Goal: Information Seeking & Learning: Learn about a topic

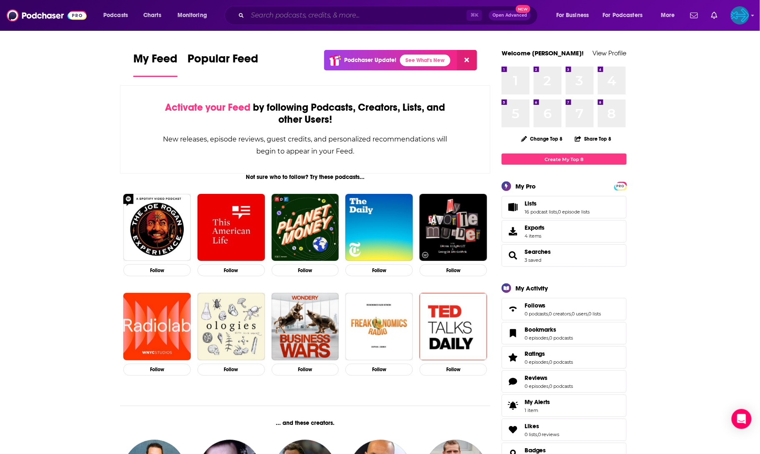
click at [341, 20] on input "Search podcasts, credits, & more..." at bounding box center [356, 15] width 219 height 13
click at [106, 17] on span "Podcasts" at bounding box center [115, 16] width 25 height 12
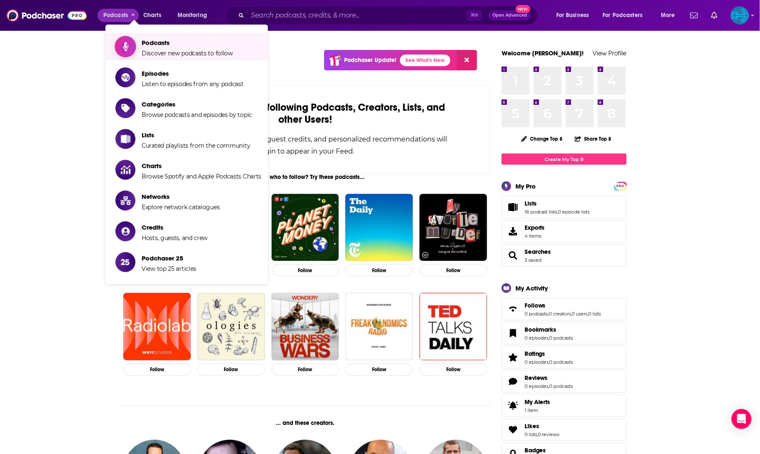
click at [151, 40] on span "Podcasts" at bounding box center [187, 43] width 91 height 8
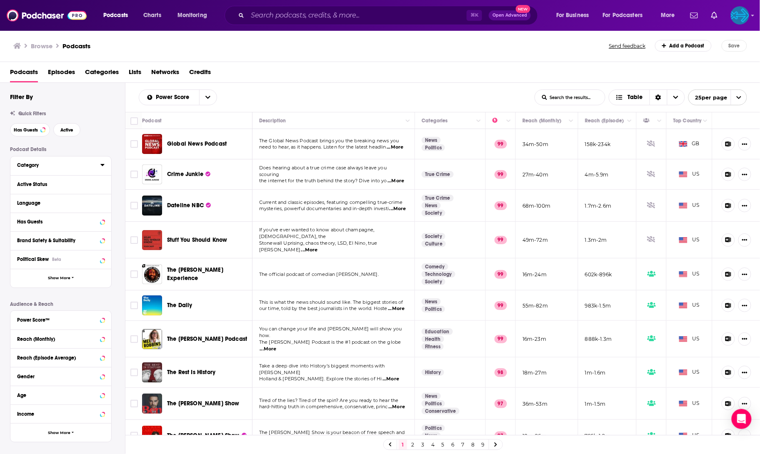
click at [100, 167] on icon at bounding box center [102, 165] width 4 height 7
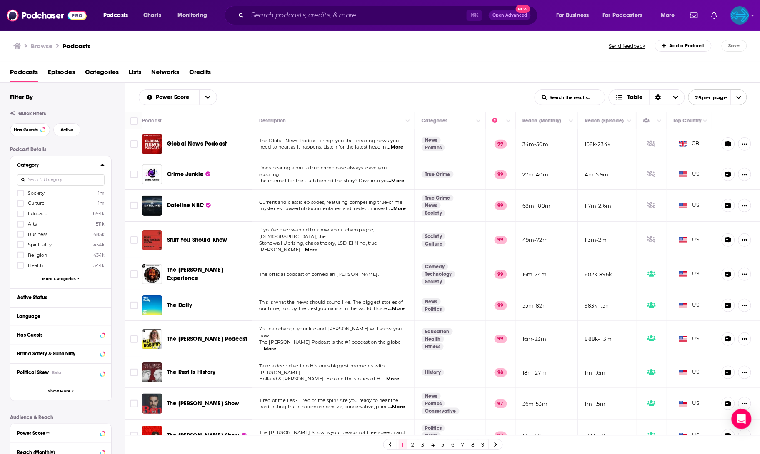
click at [68, 182] on input at bounding box center [60, 180] width 87 height 11
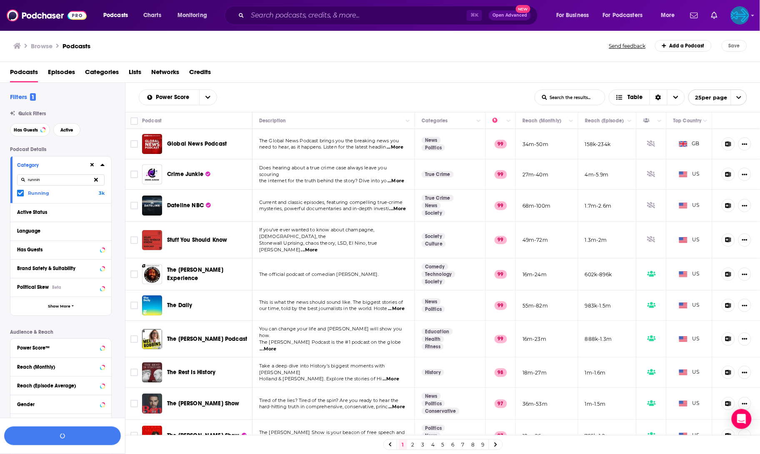
drag, startPoint x: 65, startPoint y: 182, endPoint x: 20, endPoint y: 162, distance: 49.4
click at [20, 162] on div "Category runnin Running 3k" at bounding box center [60, 180] width 101 height 47
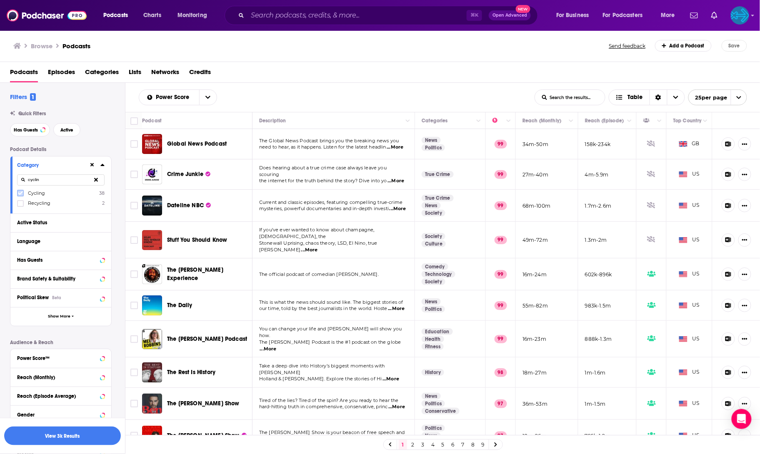
click at [19, 195] on icon at bounding box center [20, 194] width 5 height 4
click at [65, 186] on input "cyclin" at bounding box center [60, 180] width 87 height 11
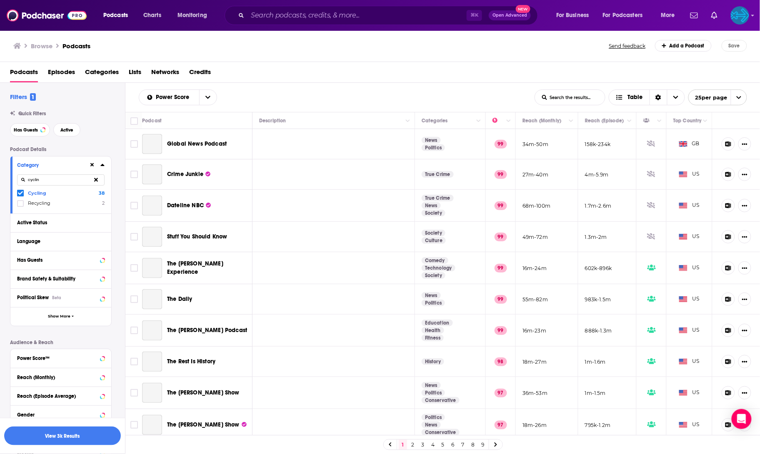
drag, startPoint x: 65, startPoint y: 184, endPoint x: 28, endPoint y: 167, distance: 40.6
click at [28, 167] on div "Category cyclin Cycling 38 Recycling 2" at bounding box center [60, 185] width 101 height 57
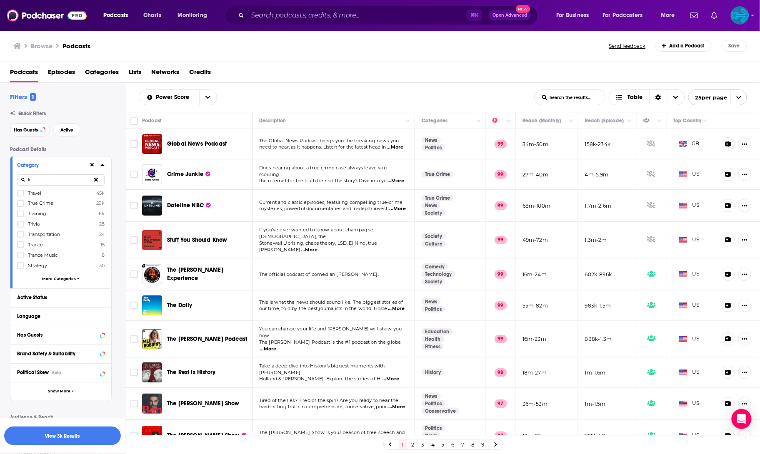
type input "t"
type input "o"
click at [53, 301] on div "Active Status" at bounding box center [50, 298] width 66 height 6
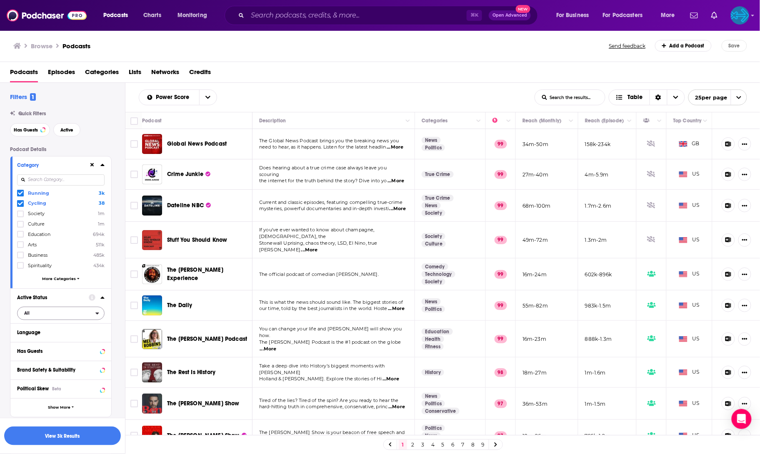
click at [89, 314] on span "All" at bounding box center [56, 313] width 78 height 11
click at [73, 343] on span "416k" at bounding box center [83, 341] width 40 height 5
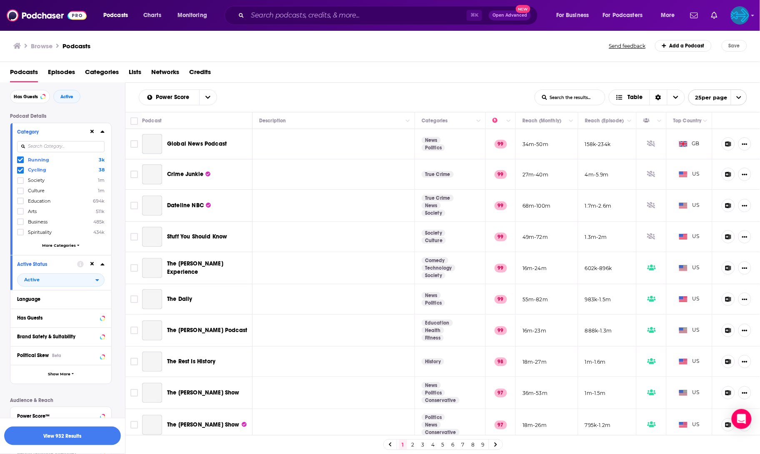
scroll to position [44, 0]
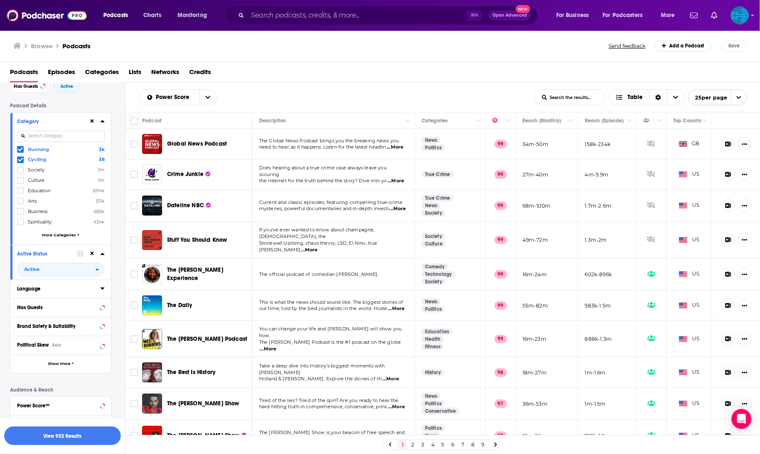
click at [60, 290] on div "Language" at bounding box center [56, 289] width 78 height 6
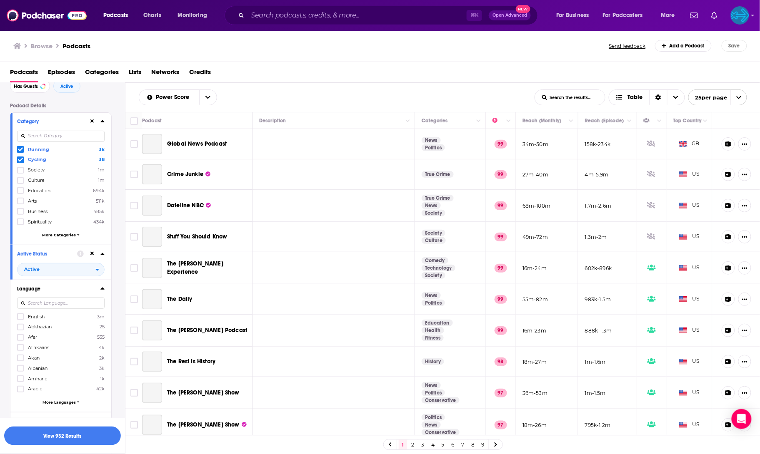
click at [100, 290] on icon at bounding box center [102, 289] width 4 height 2
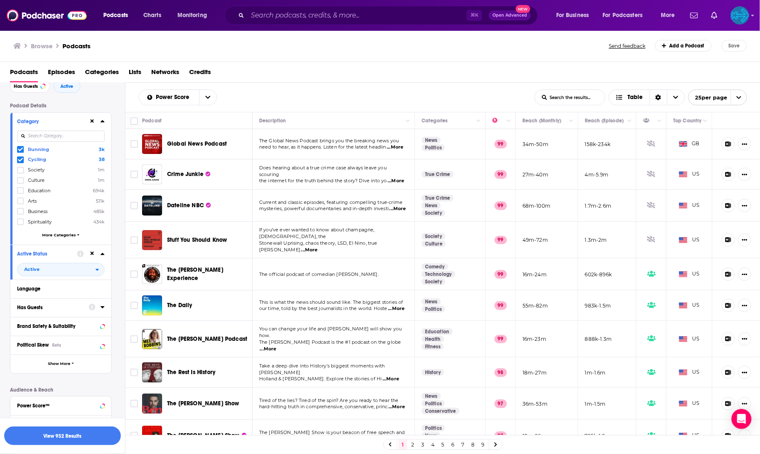
scroll to position [85, 0]
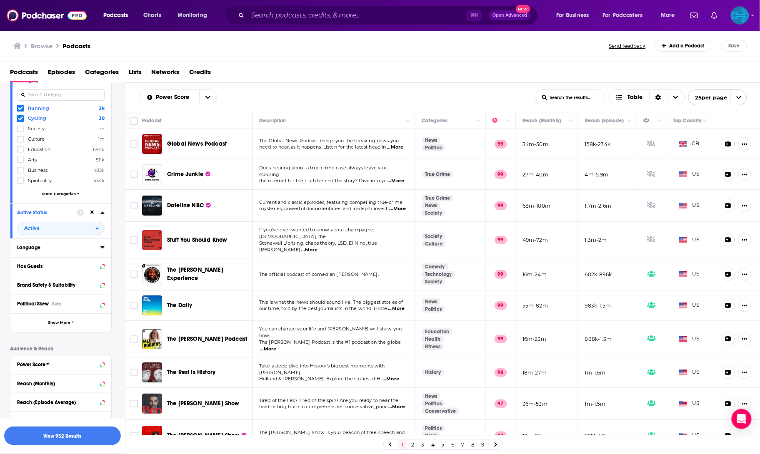
click at [103, 249] on icon at bounding box center [102, 247] width 4 height 7
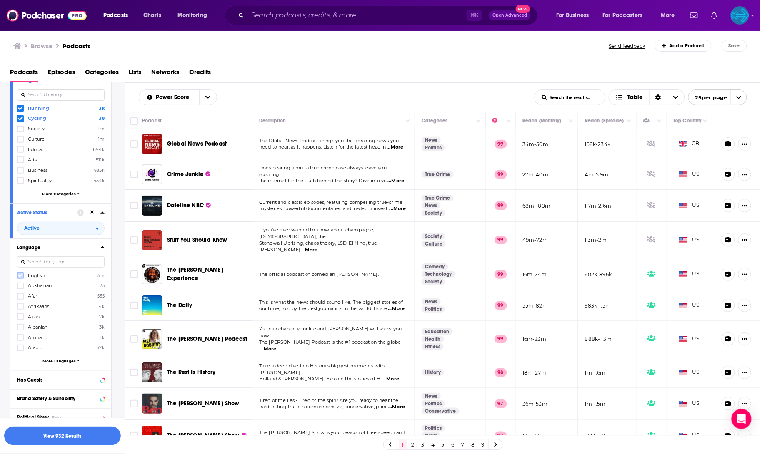
click at [19, 277] on icon at bounding box center [20, 276] width 5 height 4
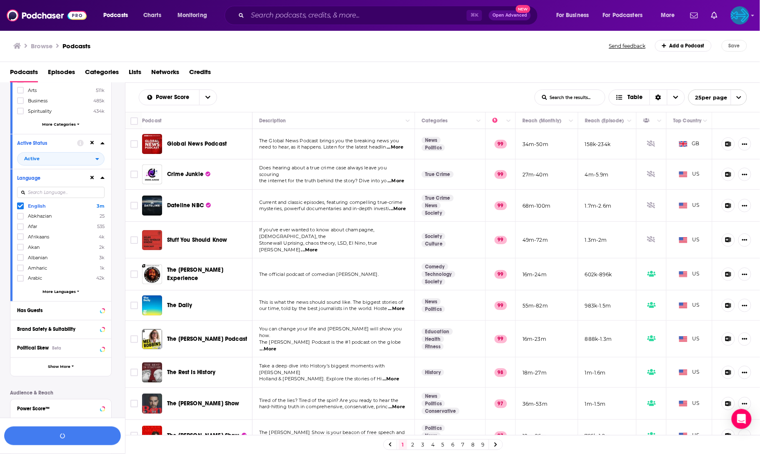
scroll to position [160, 0]
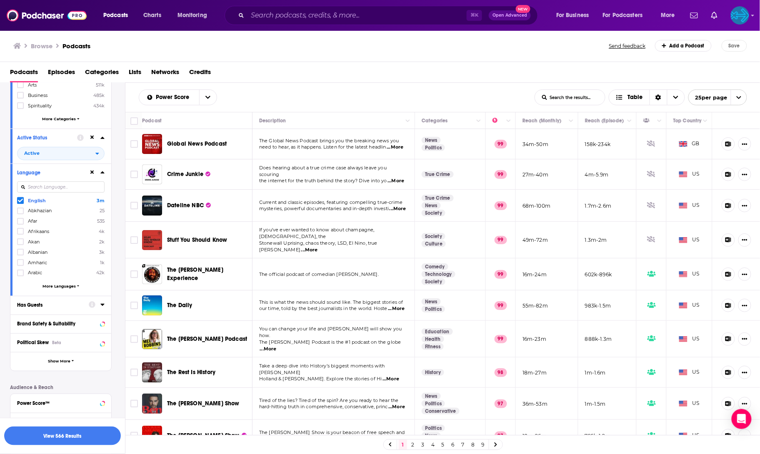
click at [84, 310] on button "Has Guests" at bounding box center [53, 305] width 72 height 10
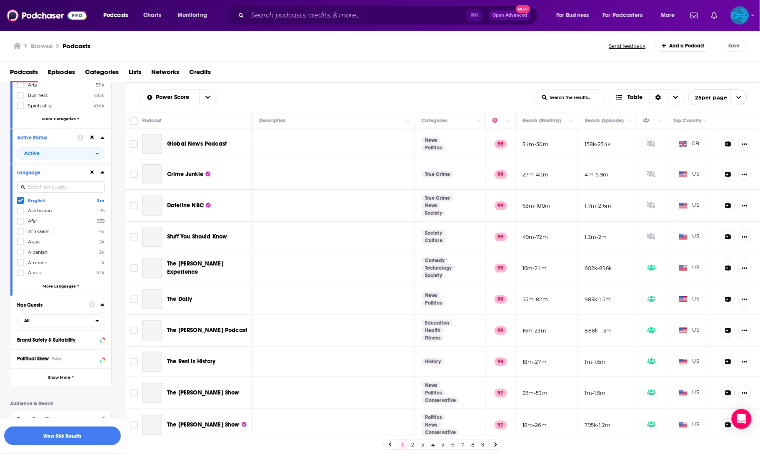
click at [100, 318] on div "open menu" at bounding box center [99, 321] width 9 height 6
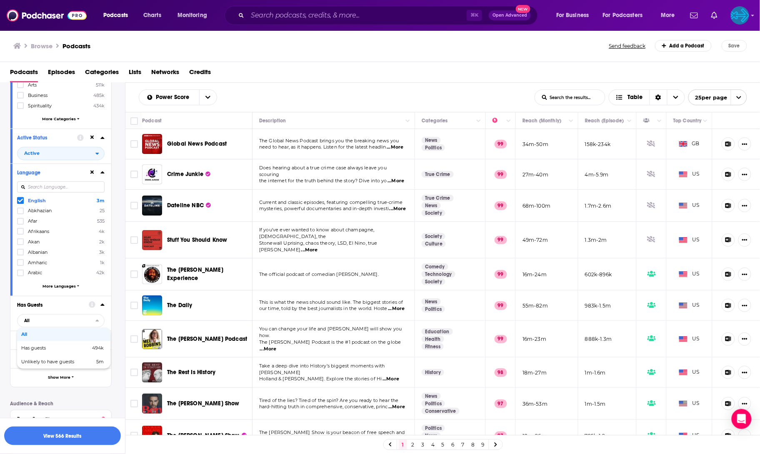
click at [100, 307] on icon at bounding box center [102, 305] width 4 height 7
click at [97, 322] on icon "open menu" at bounding box center [97, 321] width 3 height 2
click at [65, 349] on span "Has guests" at bounding box center [44, 348] width 47 height 5
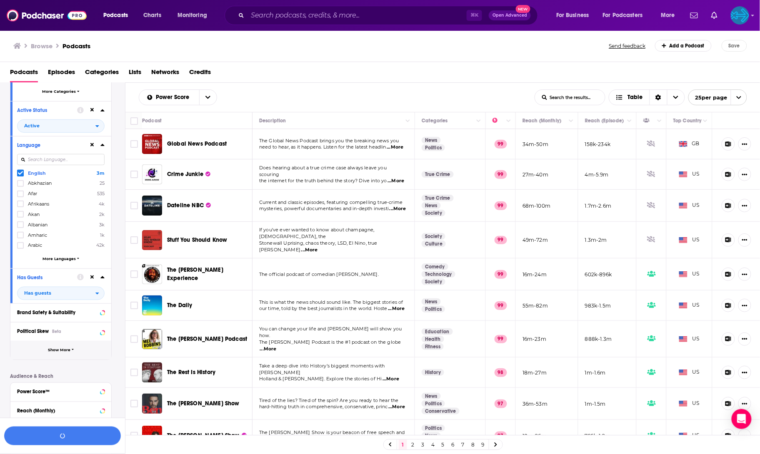
scroll to position [190, 0]
click at [74, 356] on button "Show More" at bounding box center [60, 348] width 101 height 19
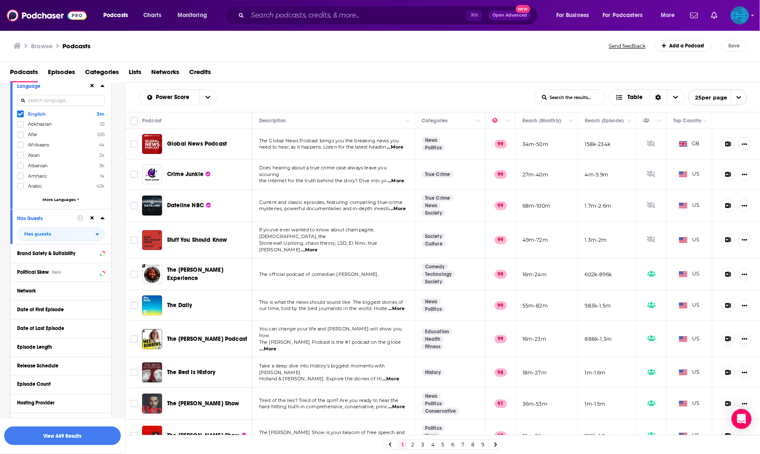
scroll to position [248, 0]
click at [70, 432] on button "View 449 Results" at bounding box center [62, 436] width 117 height 19
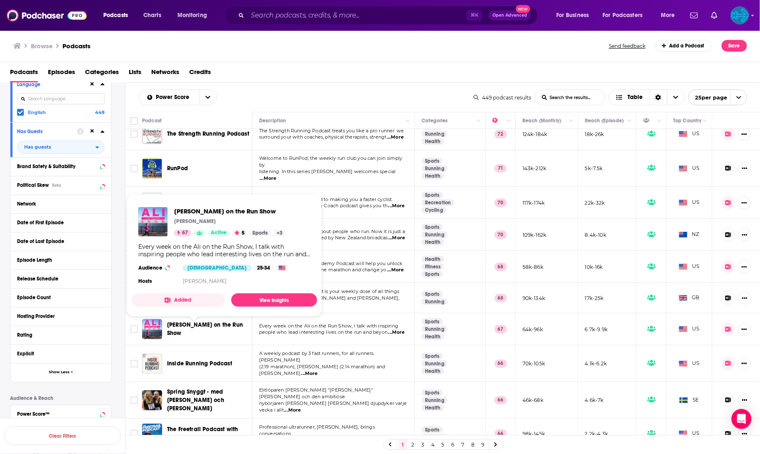
scroll to position [80, 0]
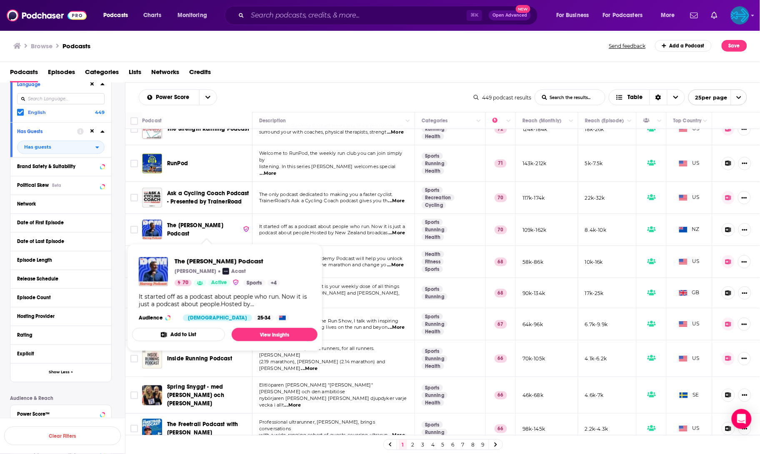
click at [223, 232] on span "The [PERSON_NAME] Podcast" at bounding box center [195, 229] width 56 height 15
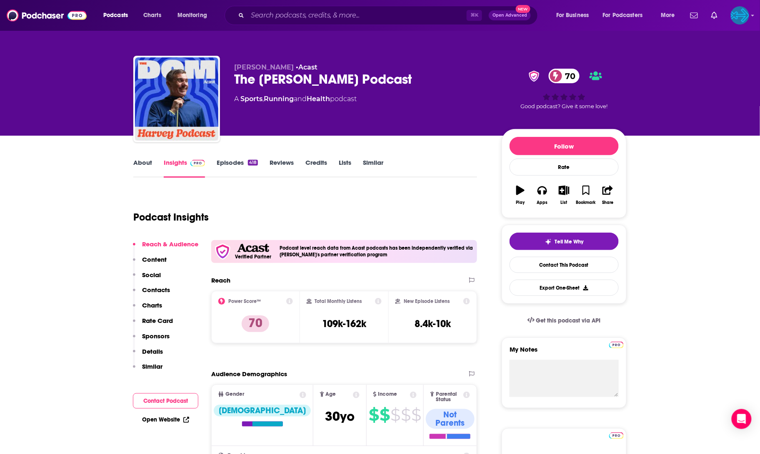
click at [229, 162] on link "Episodes 418" at bounding box center [237, 168] width 41 height 19
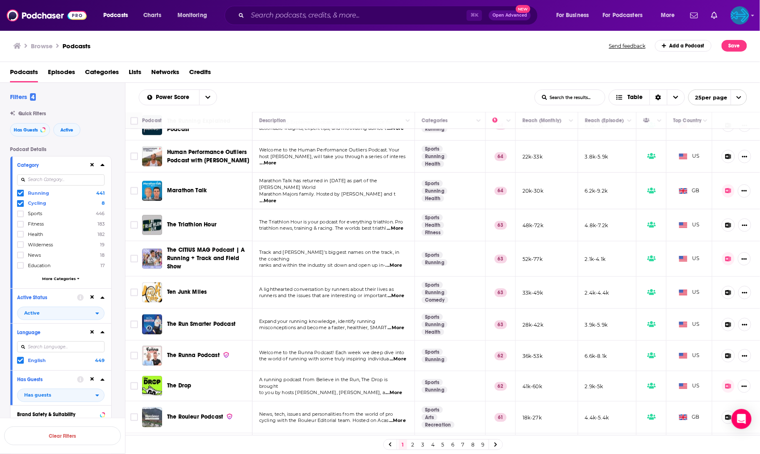
scroll to position [479, 0]
click at [497, 445] on icon at bounding box center [495, 445] width 2 height 4
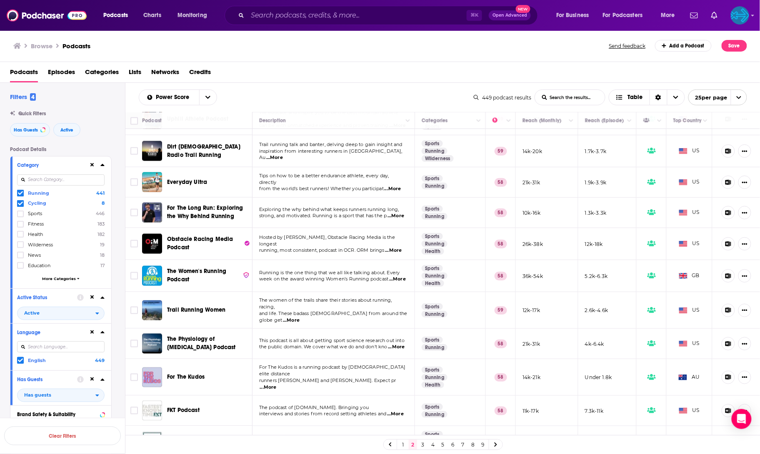
scroll to position [448, 0]
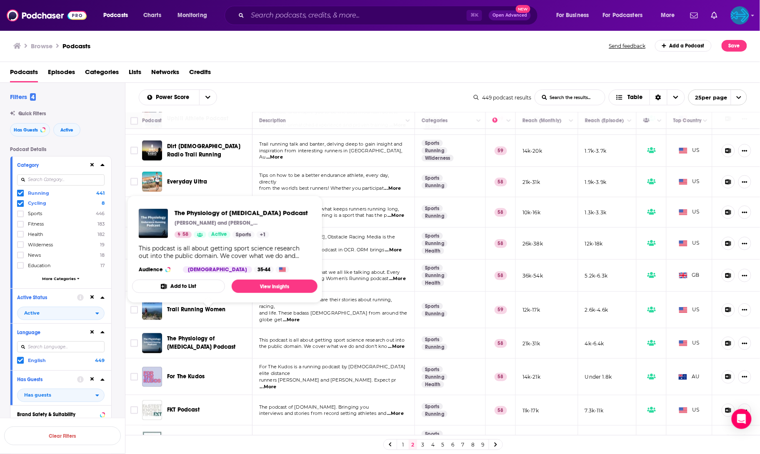
click at [192, 336] on span "The Physiology of [MEDICAL_DATA] Podcast" at bounding box center [201, 343] width 69 height 15
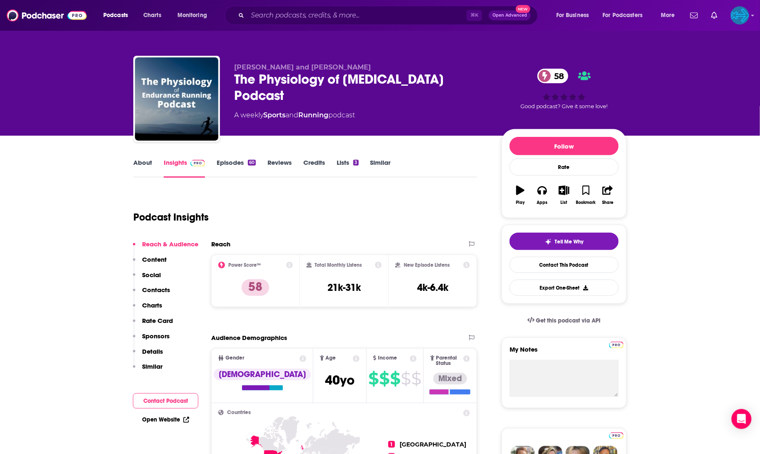
click at [234, 165] on link "Episodes 60" at bounding box center [236, 168] width 39 height 19
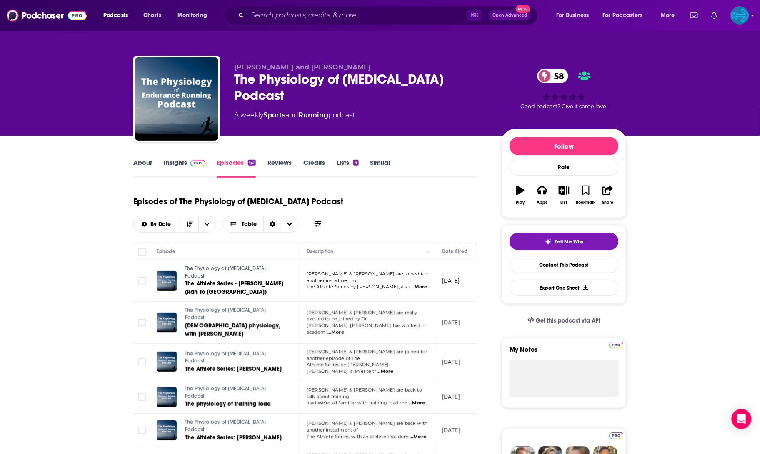
click at [182, 160] on link "Insights" at bounding box center [184, 168] width 41 height 19
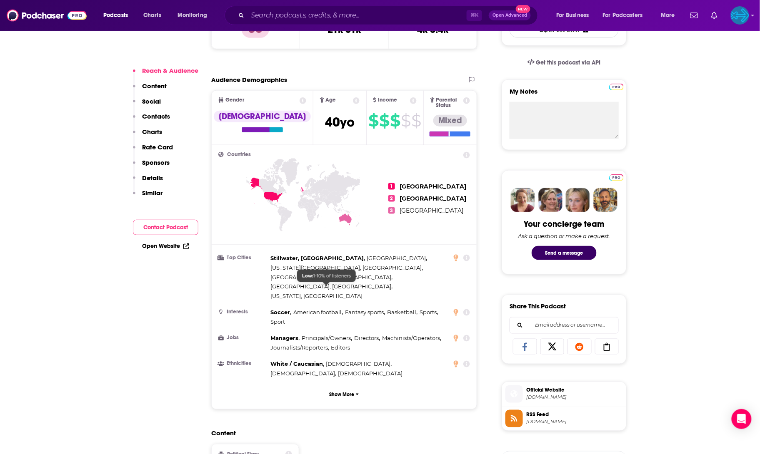
scroll to position [404, 0]
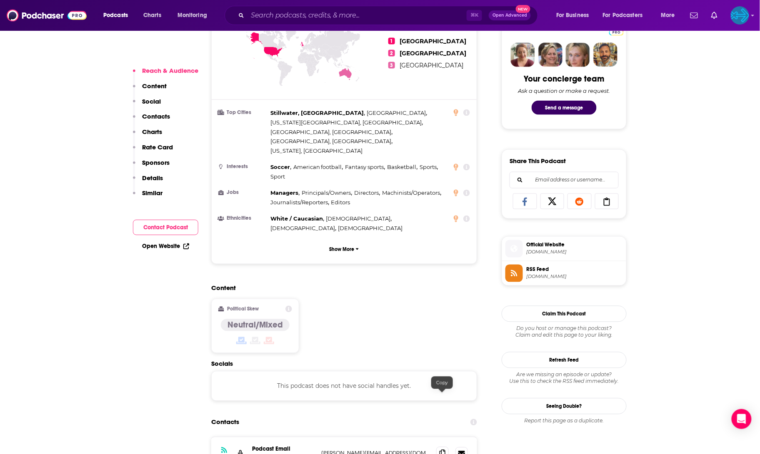
click at [443, 450] on icon at bounding box center [442, 453] width 6 height 7
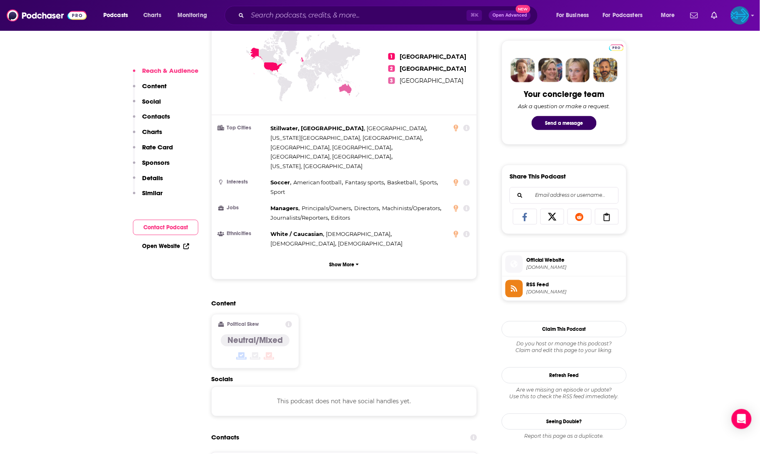
scroll to position [549, 0]
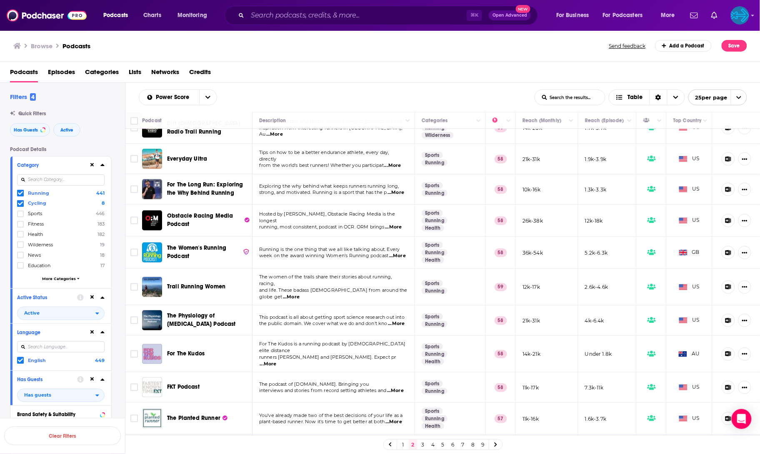
click at [422, 446] on link "3" at bounding box center [423, 445] width 8 height 10
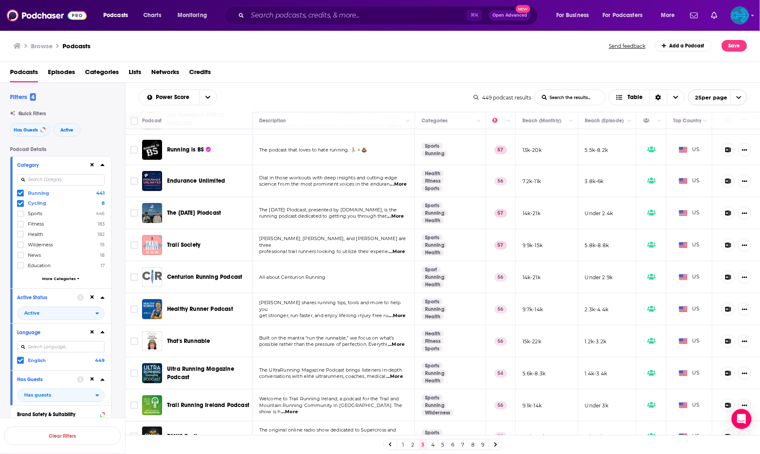
scroll to position [62, 0]
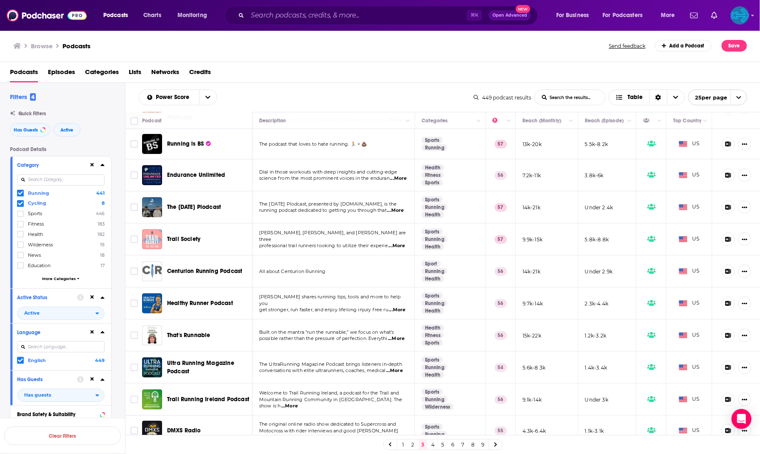
click at [197, 179] on span "Endurance Unlimited" at bounding box center [196, 175] width 58 height 7
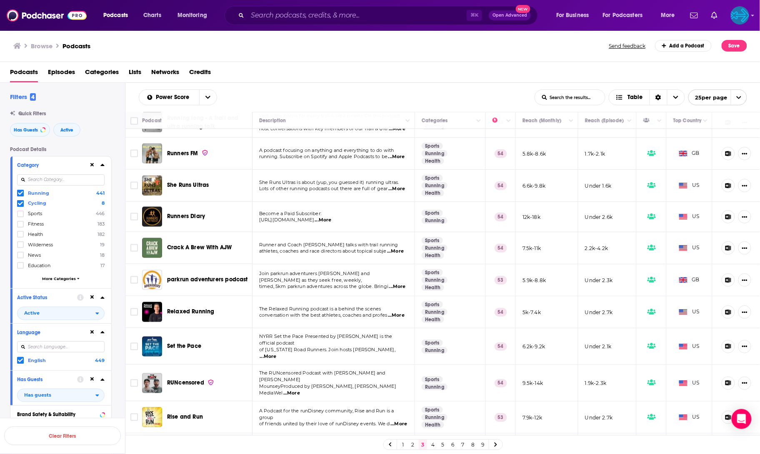
click at [434, 444] on link "4" at bounding box center [433, 445] width 8 height 10
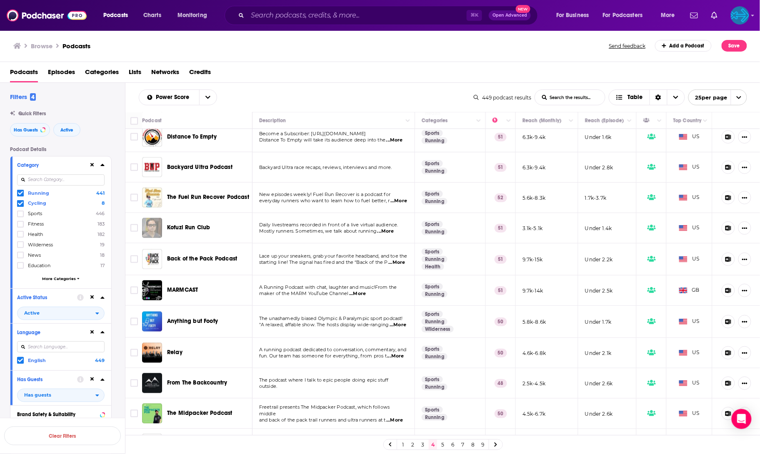
click at [441, 446] on link "5" at bounding box center [443, 445] width 8 height 10
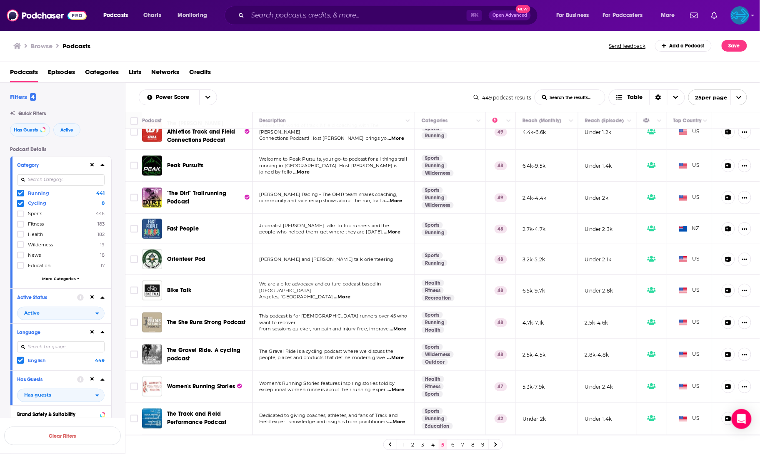
scroll to position [265, 0]
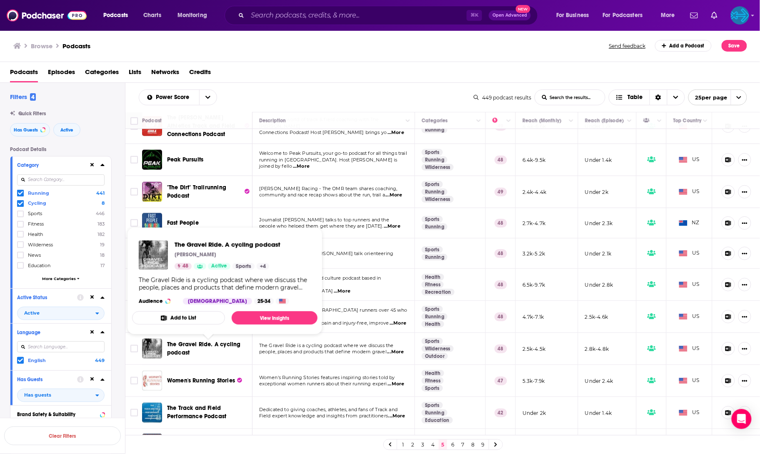
click at [222, 345] on span "The Gravel Ride. A cycling podcast" at bounding box center [203, 348] width 73 height 15
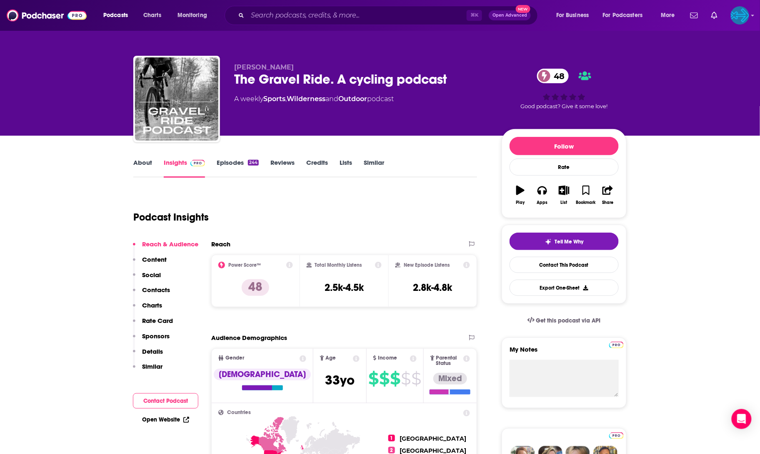
click at [239, 162] on link "Episodes 244" at bounding box center [238, 168] width 42 height 19
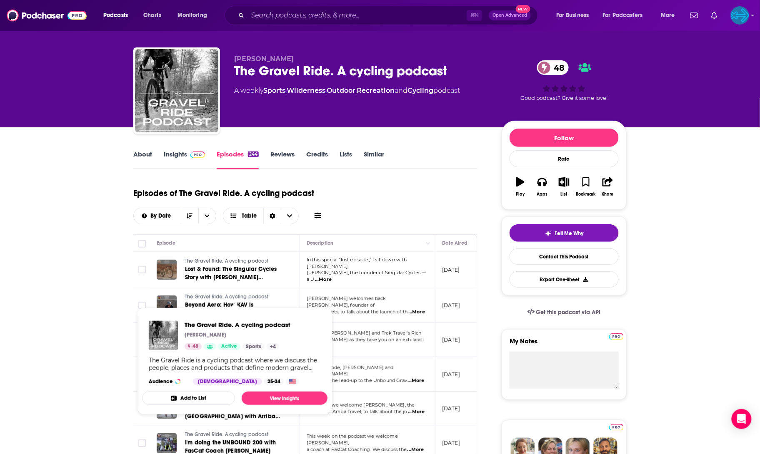
scroll to position [8, 0]
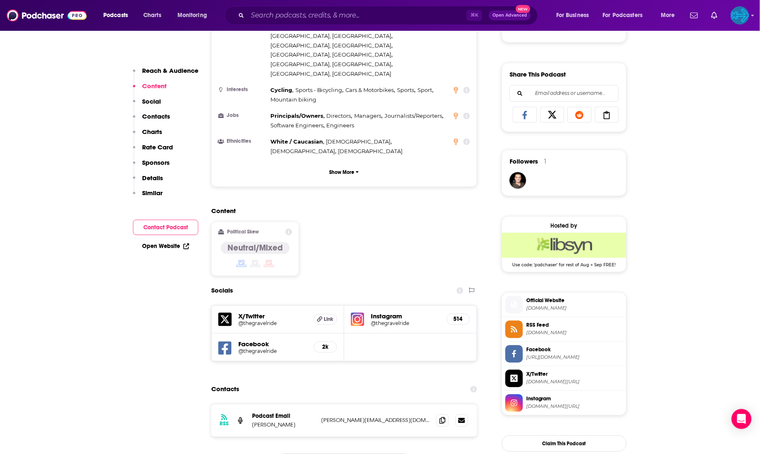
scroll to position [538, 0]
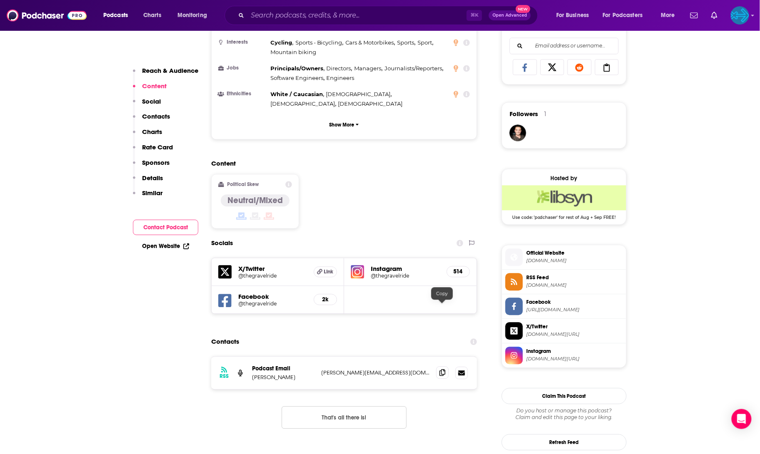
click at [441, 370] on icon at bounding box center [442, 373] width 6 height 7
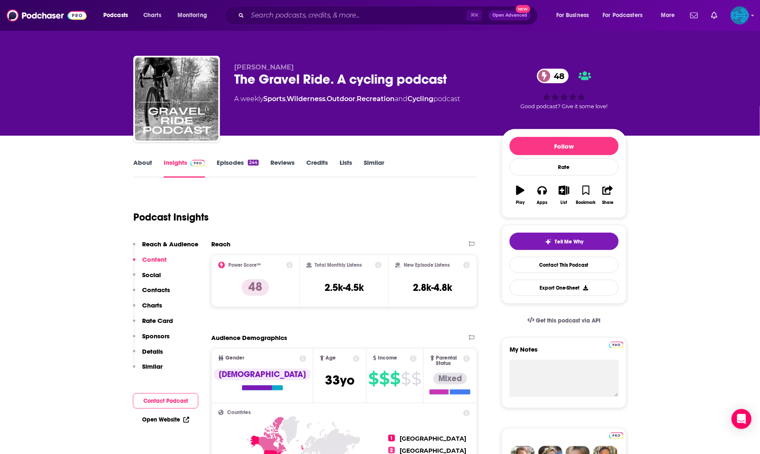
scroll to position [0, 0]
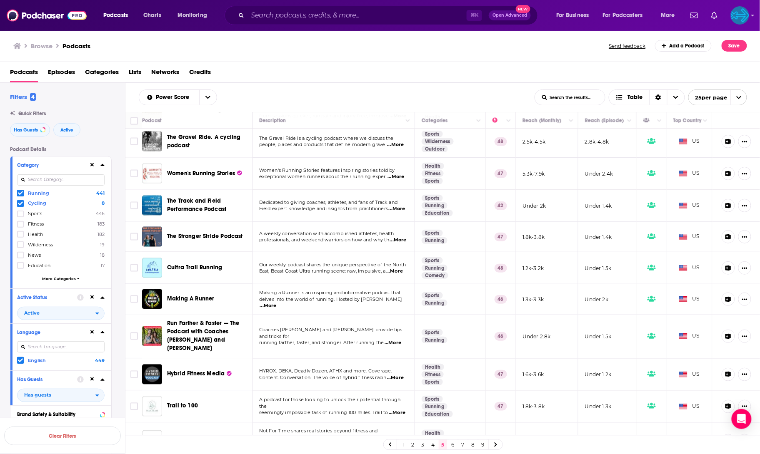
scroll to position [472, 0]
click at [452, 447] on link "6" at bounding box center [453, 445] width 8 height 10
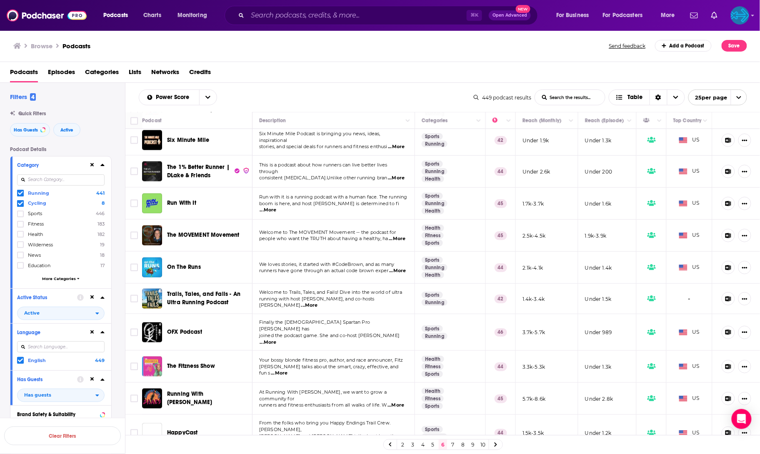
scroll to position [464, 0]
click at [453, 444] on link "7" at bounding box center [453, 445] width 8 height 10
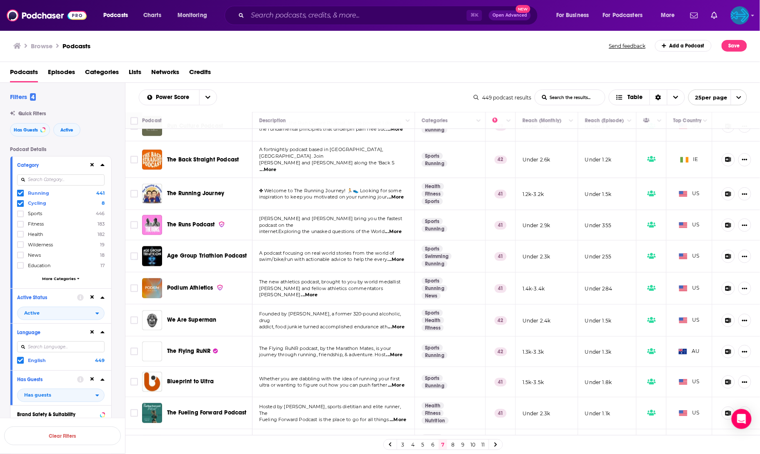
scroll to position [464, 0]
click at [454, 447] on link "8" at bounding box center [453, 445] width 8 height 10
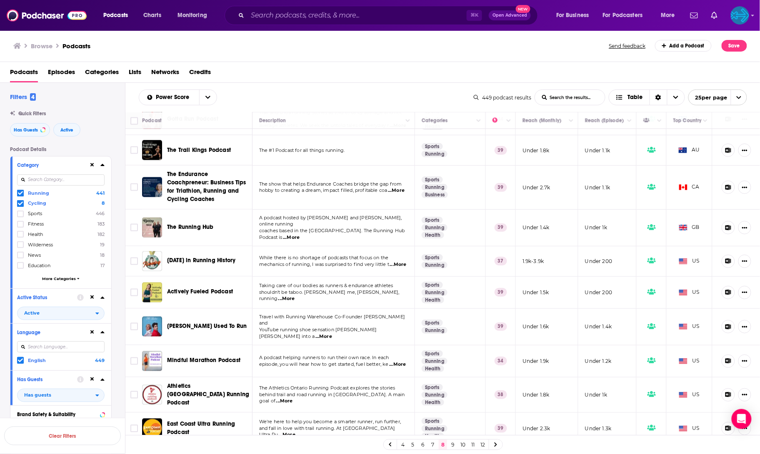
scroll to position [479, 0]
click at [451, 446] on link "9" at bounding box center [453, 445] width 8 height 10
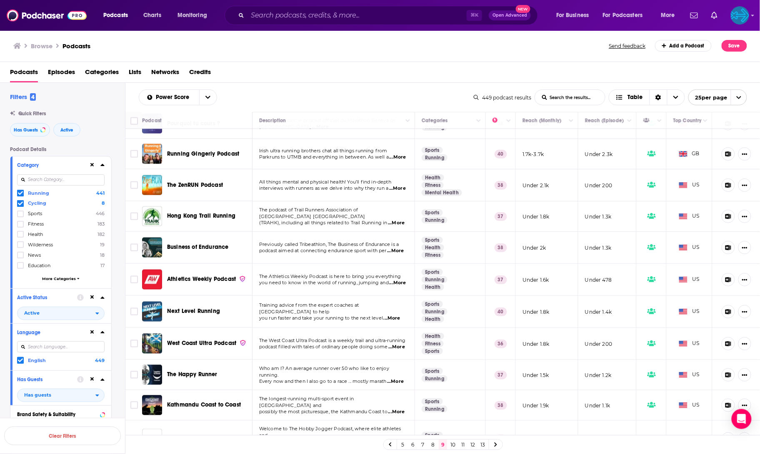
scroll to position [462, 0]
click at [454, 446] on link "10" at bounding box center [453, 445] width 8 height 10
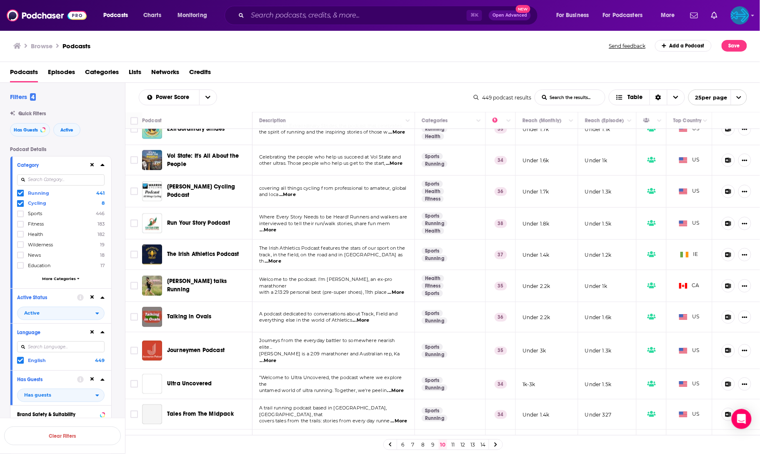
scroll to position [462, 0]
click at [452, 446] on link "11" at bounding box center [453, 445] width 8 height 10
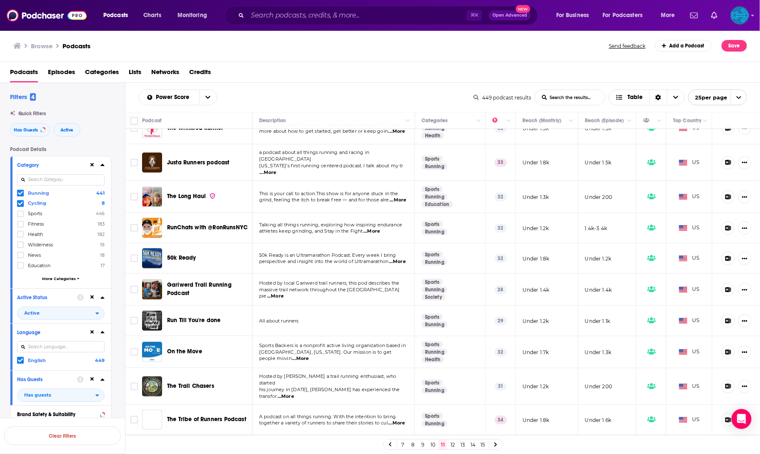
scroll to position [467, 0]
click at [390, 445] on icon at bounding box center [390, 445] width 3 height 5
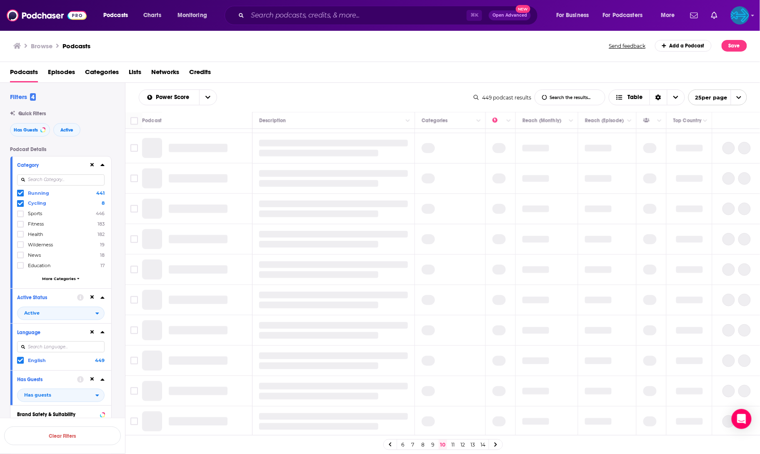
click at [390, 445] on icon at bounding box center [390, 445] width 3 height 5
click at [389, 446] on icon at bounding box center [390, 445] width 2 height 4
click at [390, 444] on icon at bounding box center [390, 445] width 3 height 5
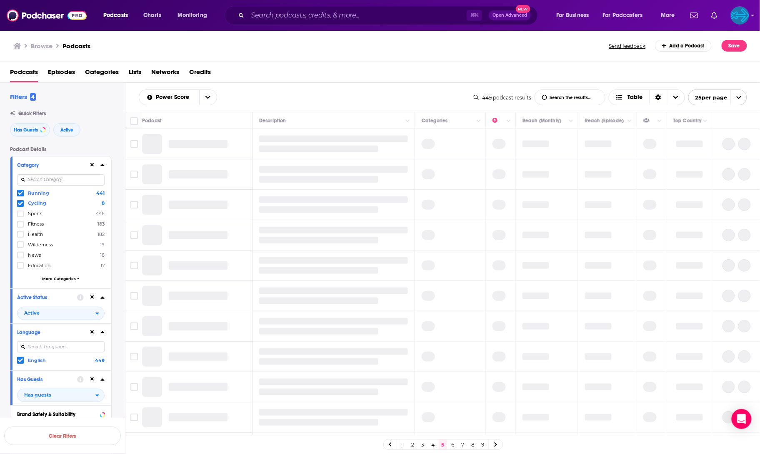
click at [390, 444] on icon at bounding box center [390, 445] width 3 height 5
click at [403, 445] on link "1" at bounding box center [403, 445] width 8 height 10
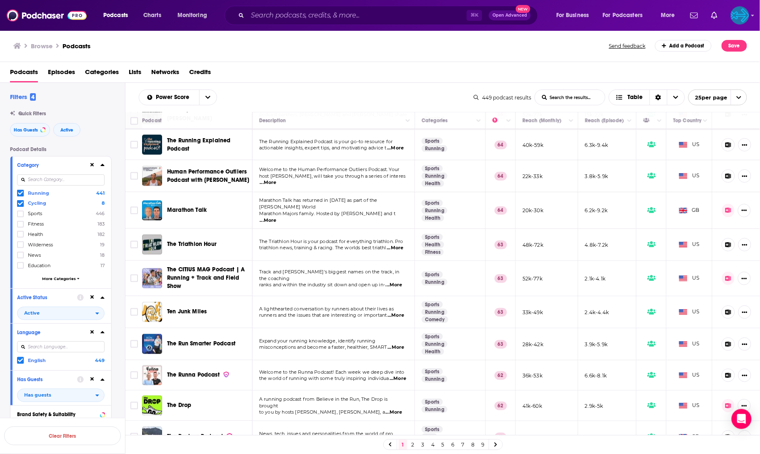
click at [412, 447] on link "2" at bounding box center [413, 445] width 8 height 10
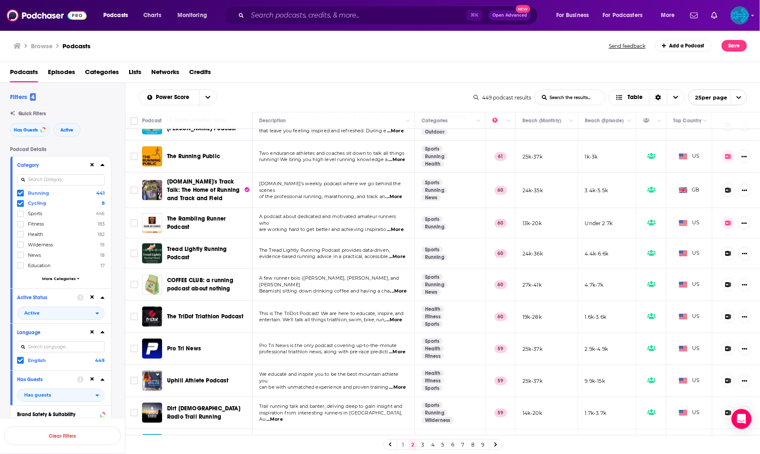
scroll to position [192, 0]
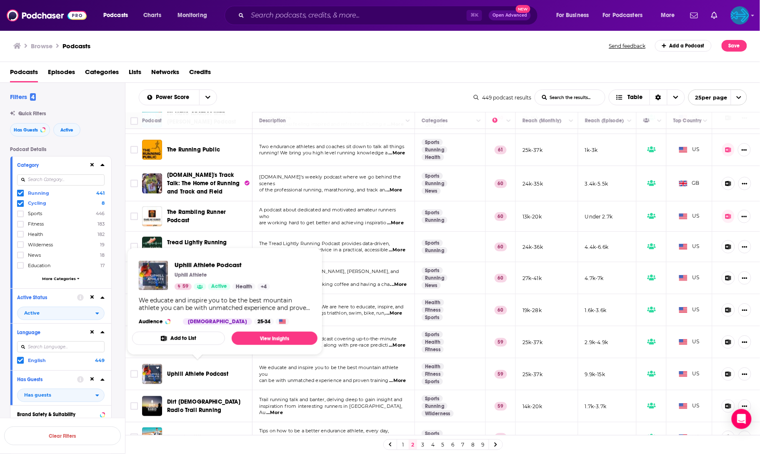
click at [200, 371] on span "Uphill Athlete Podcast" at bounding box center [197, 374] width 61 height 7
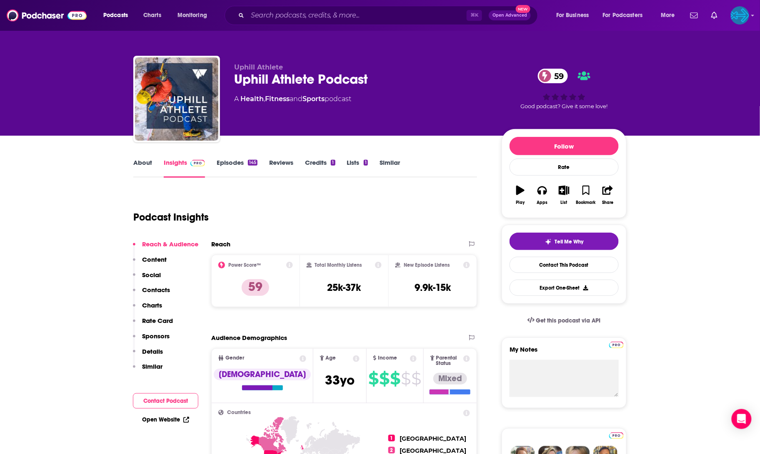
click at [238, 167] on link "Episodes 145" at bounding box center [237, 168] width 41 height 19
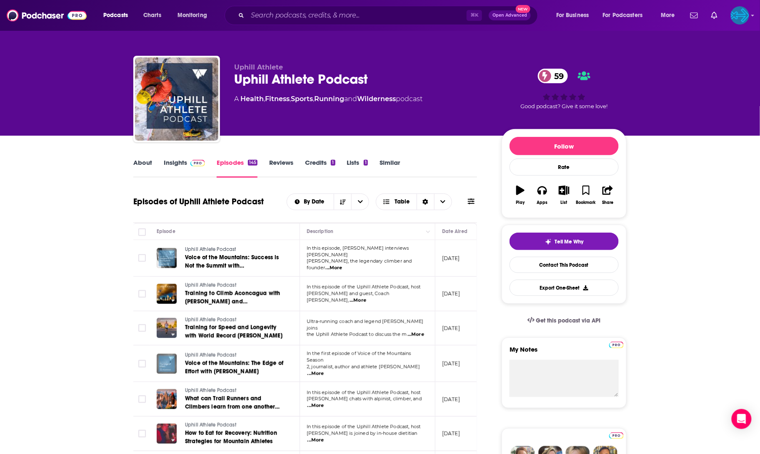
click at [182, 170] on link "Insights" at bounding box center [184, 168] width 41 height 19
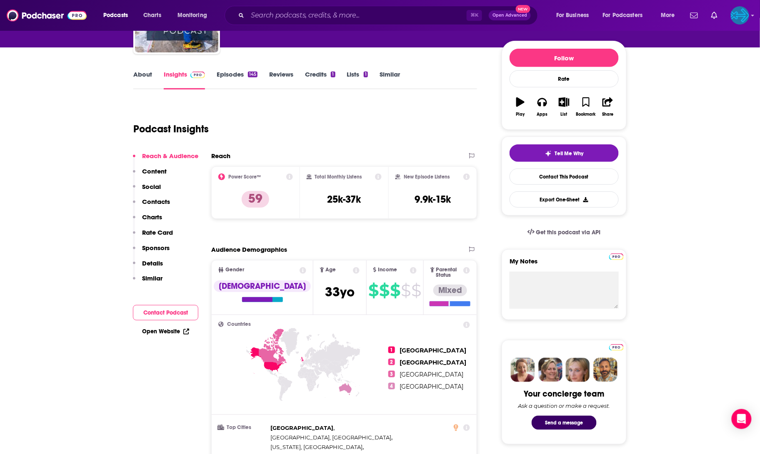
scroll to position [437, 0]
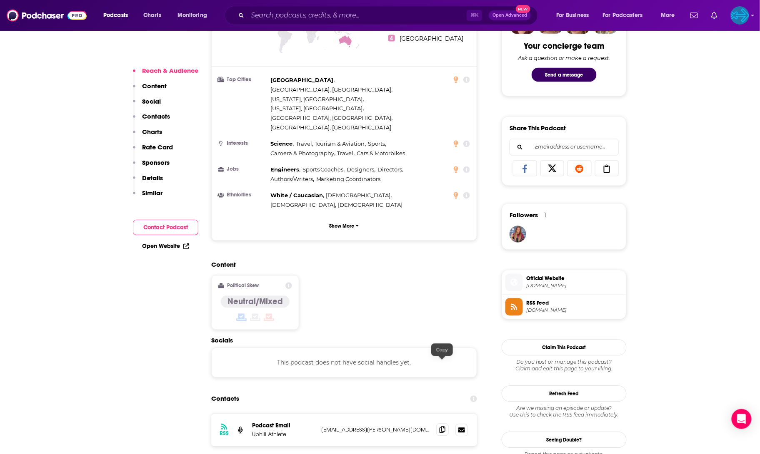
click at [440, 427] on icon at bounding box center [442, 430] width 6 height 7
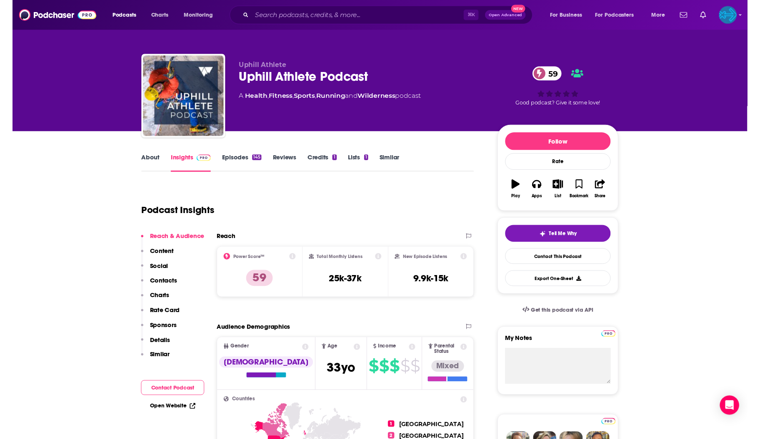
scroll to position [0, 0]
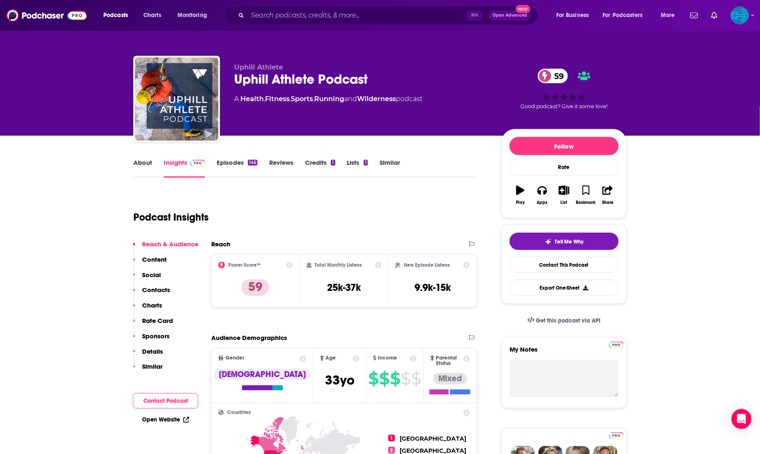
click at [240, 166] on link "Episodes 145" at bounding box center [237, 168] width 41 height 19
